Goal: Register for event/course

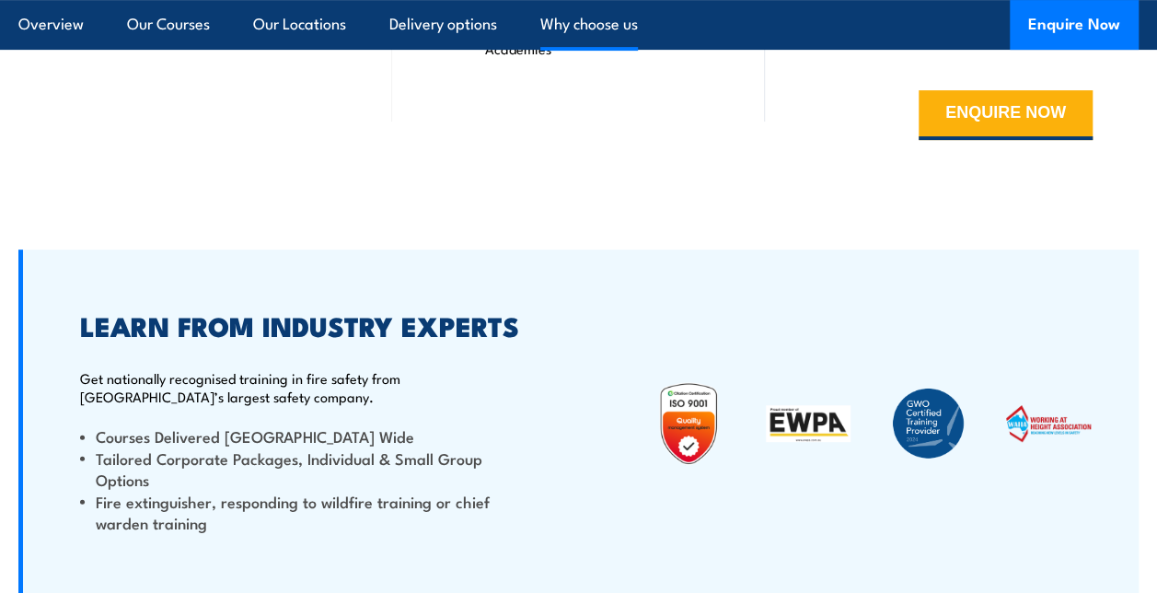
scroll to position [3685, 0]
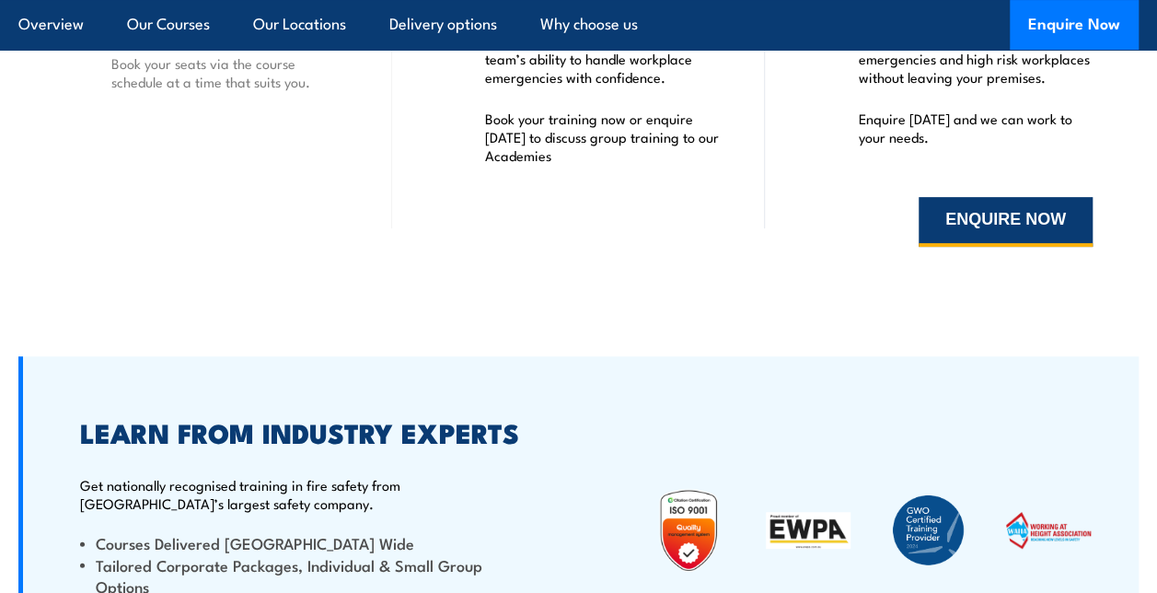
click at [978, 223] on button "ENQUIRE NOW" at bounding box center [1006, 222] width 174 height 50
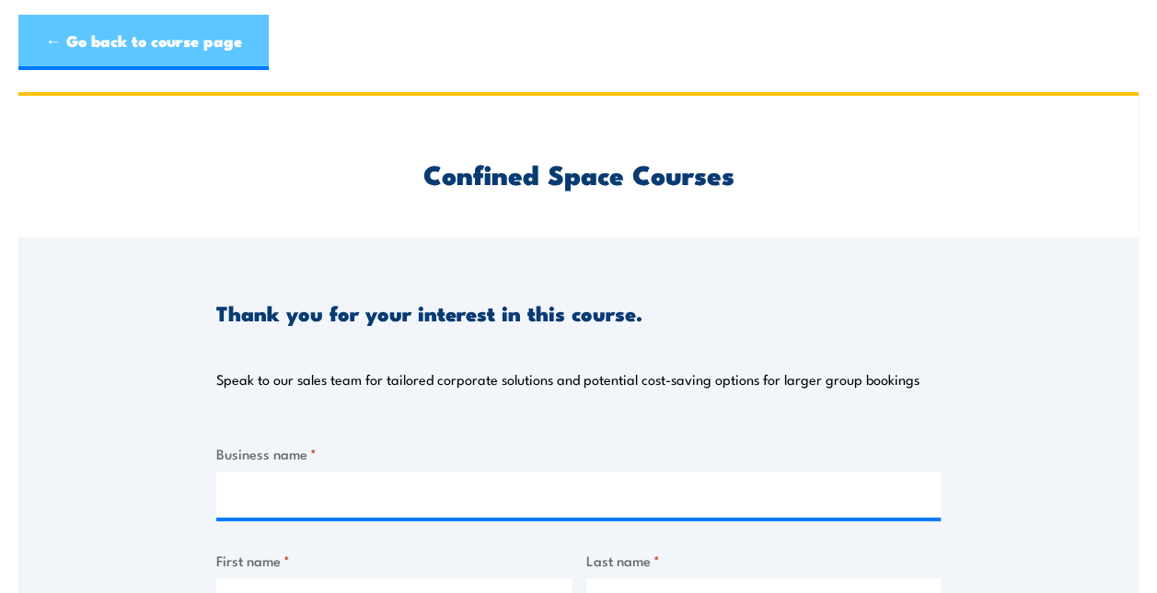
click at [88, 35] on link "← Go back to course page" at bounding box center [143, 42] width 250 height 55
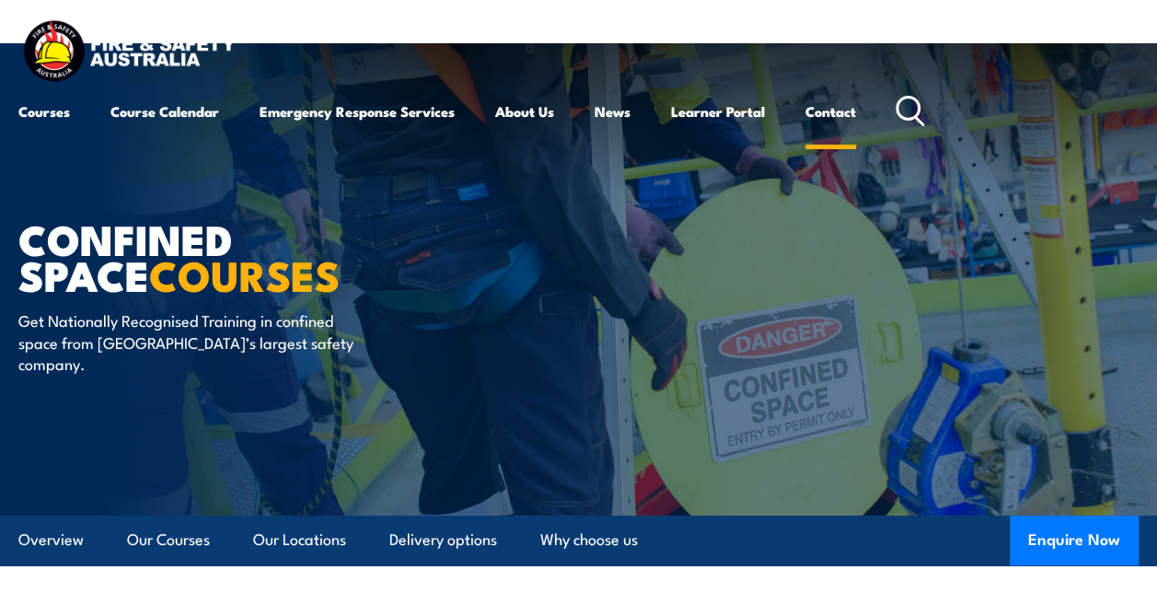
click at [825, 114] on link "Contact" at bounding box center [831, 111] width 51 height 44
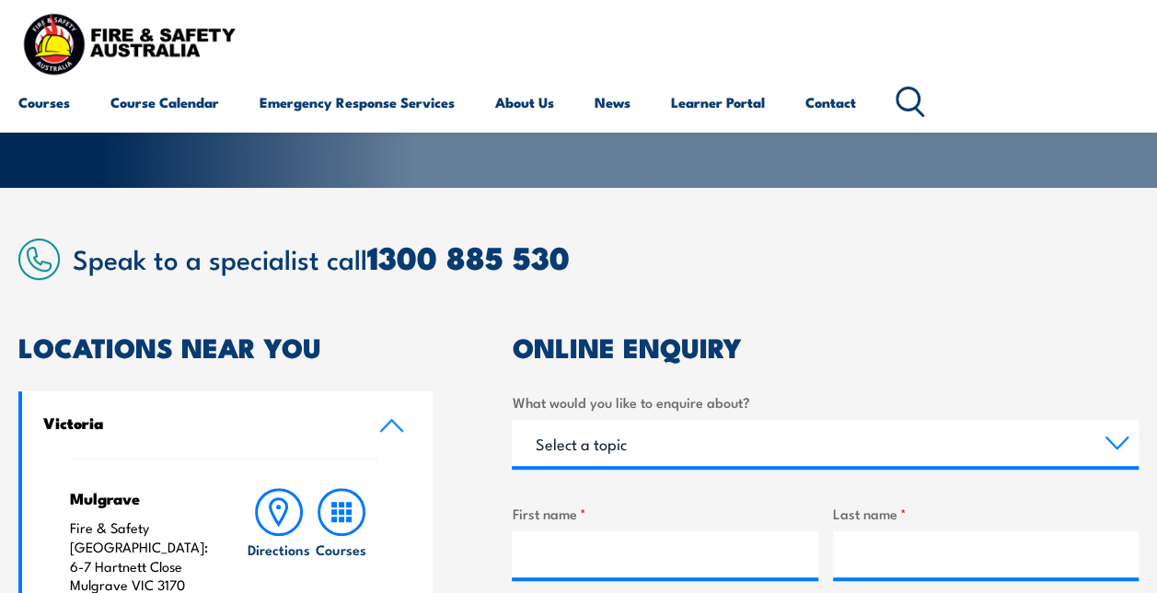
scroll to position [276, 0]
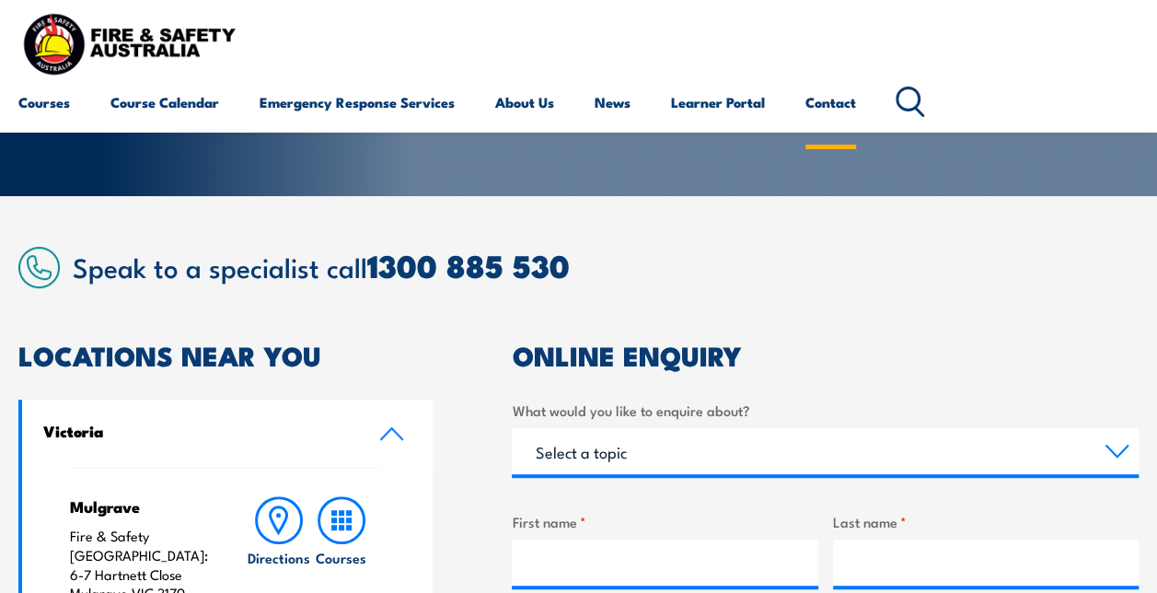
click at [840, 105] on link "Contact" at bounding box center [831, 102] width 51 height 44
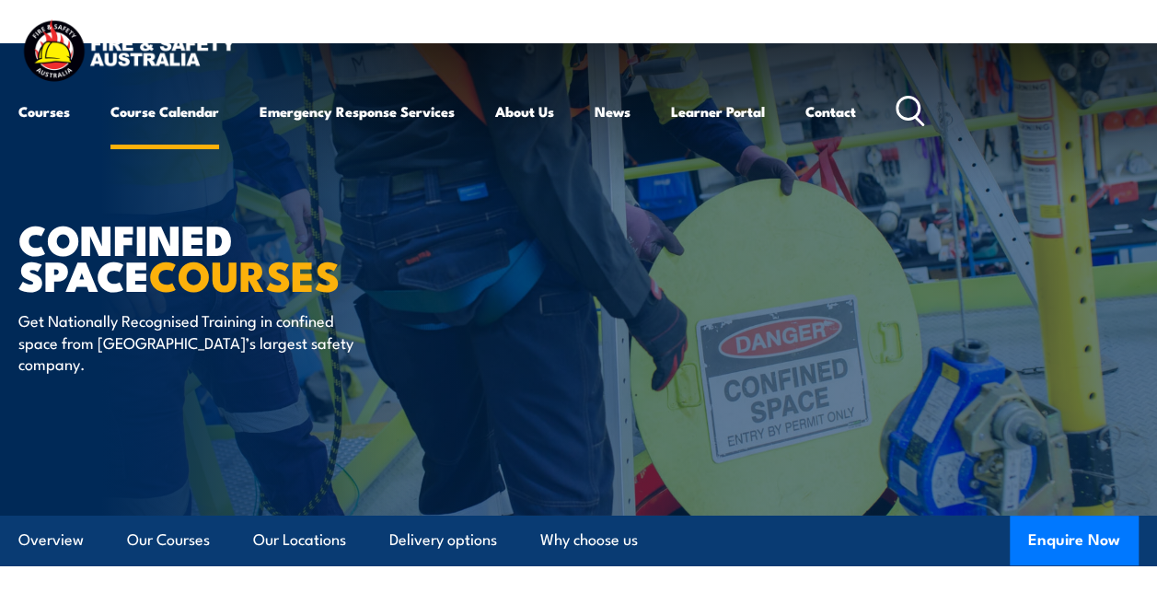
click at [188, 112] on link "Course Calendar" at bounding box center [164, 111] width 109 height 44
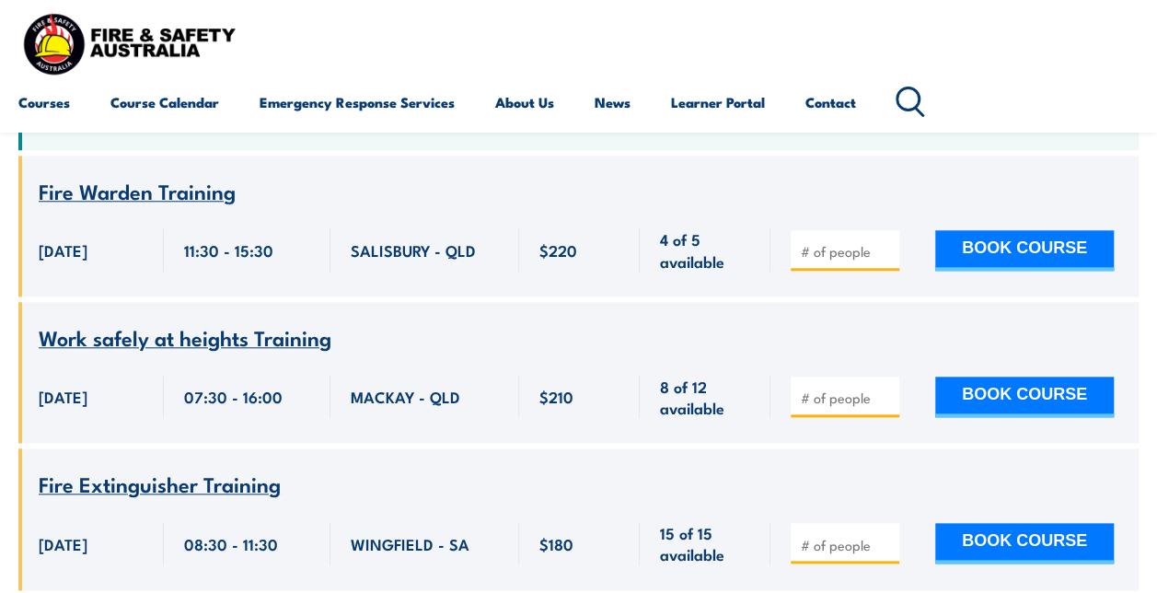
scroll to position [460, 0]
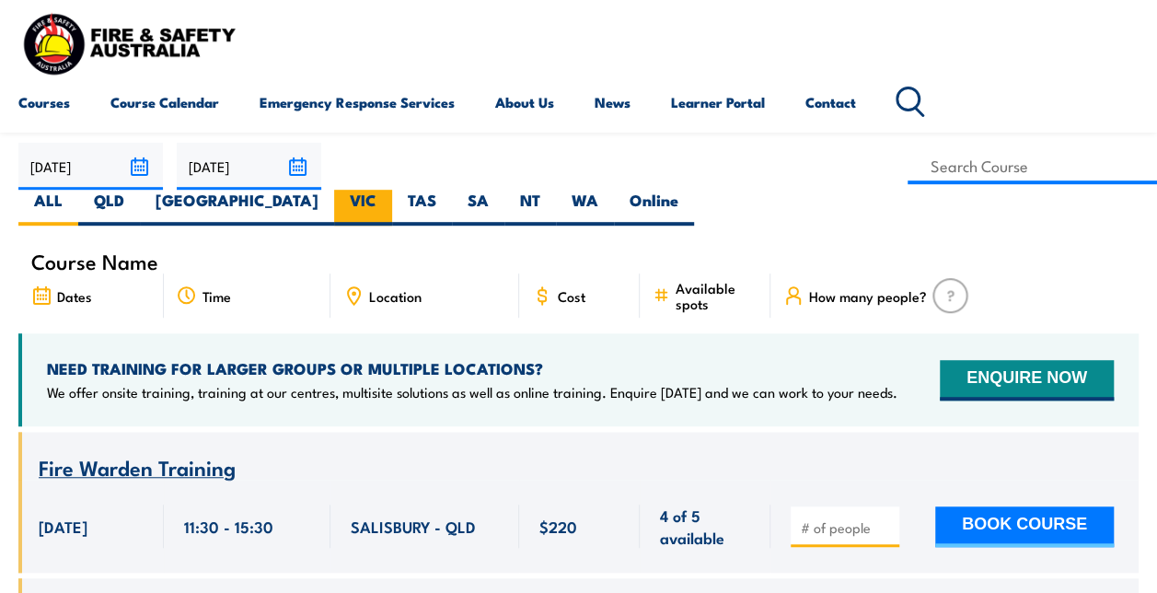
click at [392, 190] on label "VIC" at bounding box center [363, 208] width 58 height 36
click at [388, 190] on input "VIC" at bounding box center [383, 196] width 12 height 12
radio input "true"
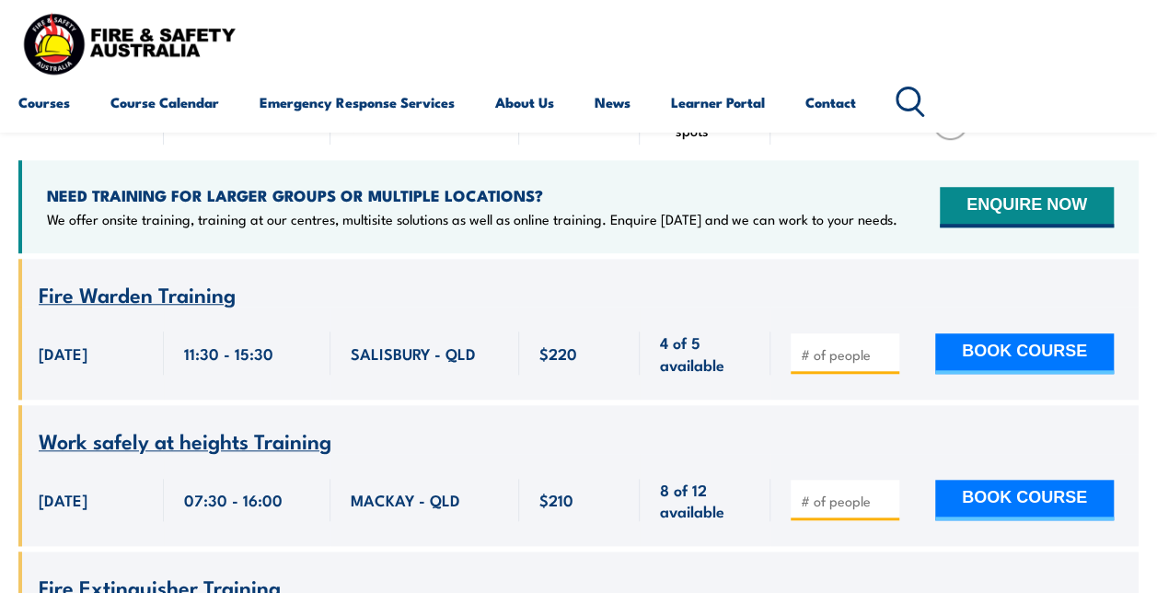
scroll to position [644, 0]
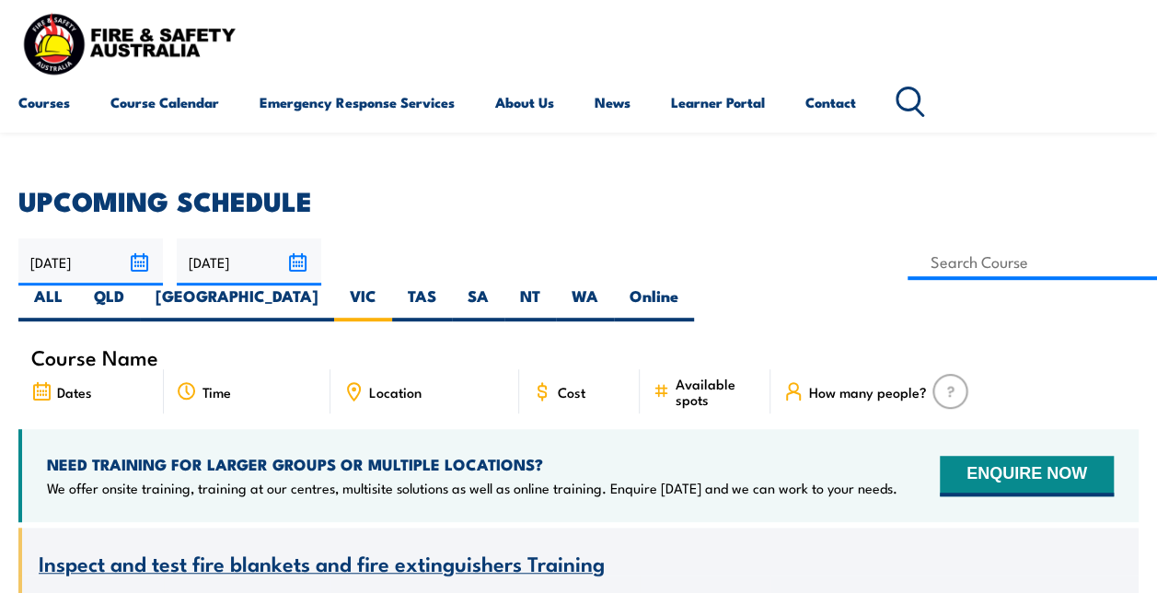
scroll to position [368, 0]
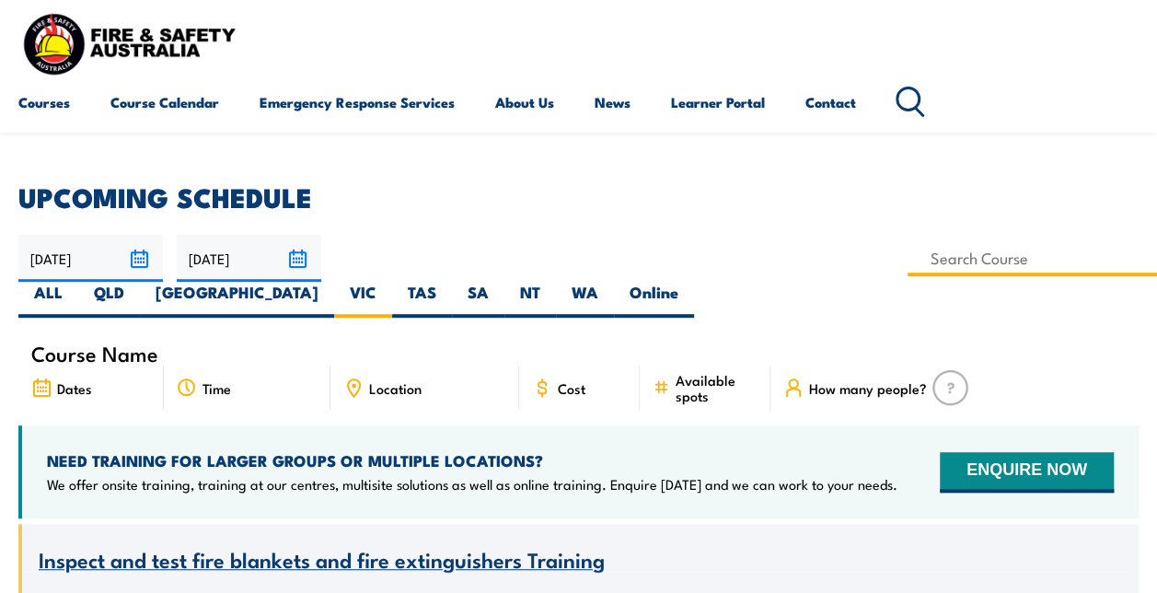
click at [908, 242] on input at bounding box center [1032, 258] width 249 height 36
type input "Chief Fire Warden Training"
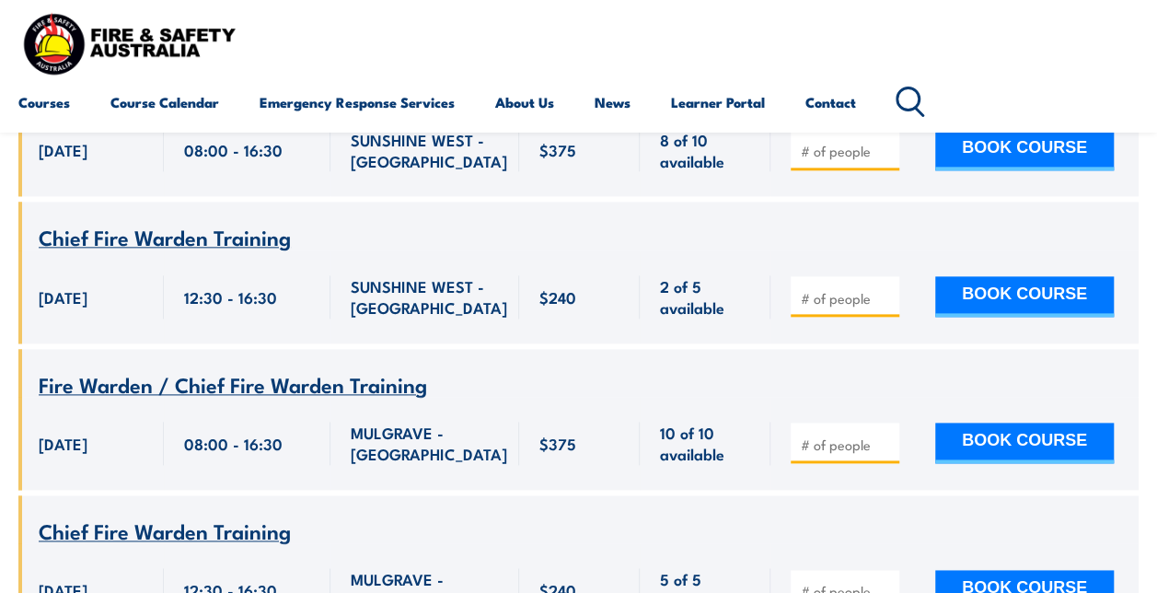
scroll to position [1013, 0]
